Goal: Task Accomplishment & Management: Manage account settings

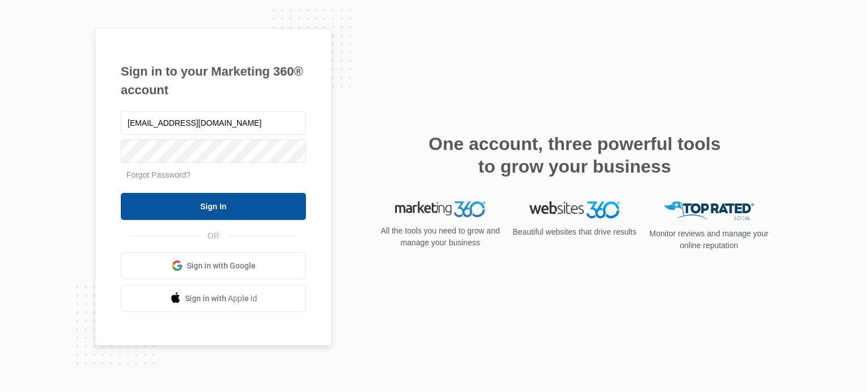
click at [203, 200] on input "Sign In" at bounding box center [213, 206] width 185 height 27
